Goal: Task Accomplishment & Management: Use online tool/utility

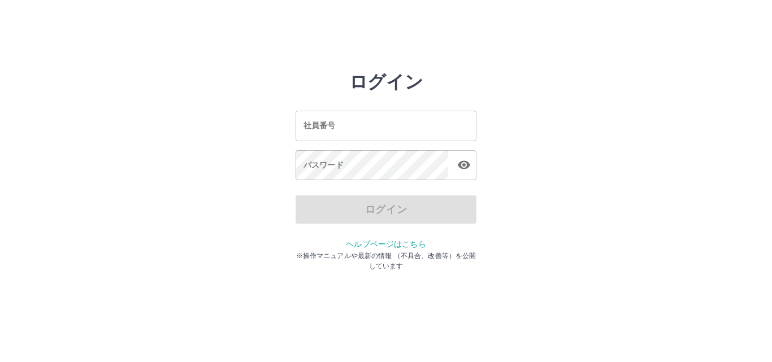
click at [392, 125] on input "社員番号" at bounding box center [385, 126] width 181 height 30
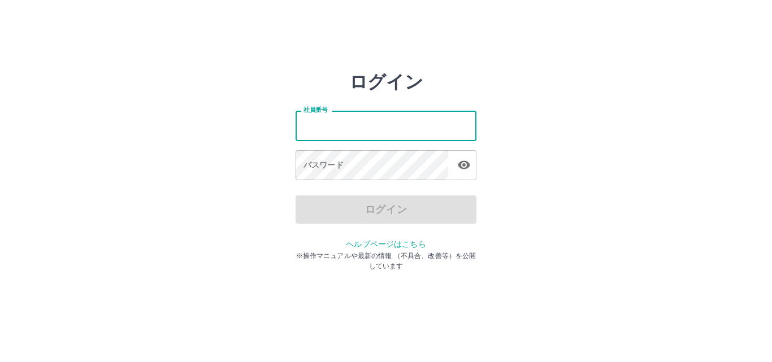
type input "*******"
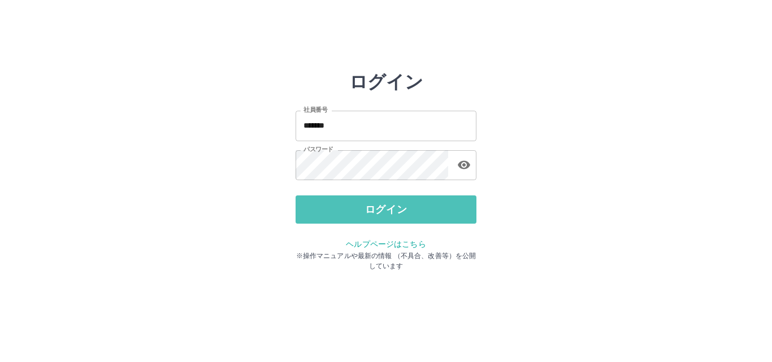
click at [338, 210] on button "ログイン" at bounding box center [385, 209] width 181 height 28
